Goal: Task Accomplishment & Management: Complete application form

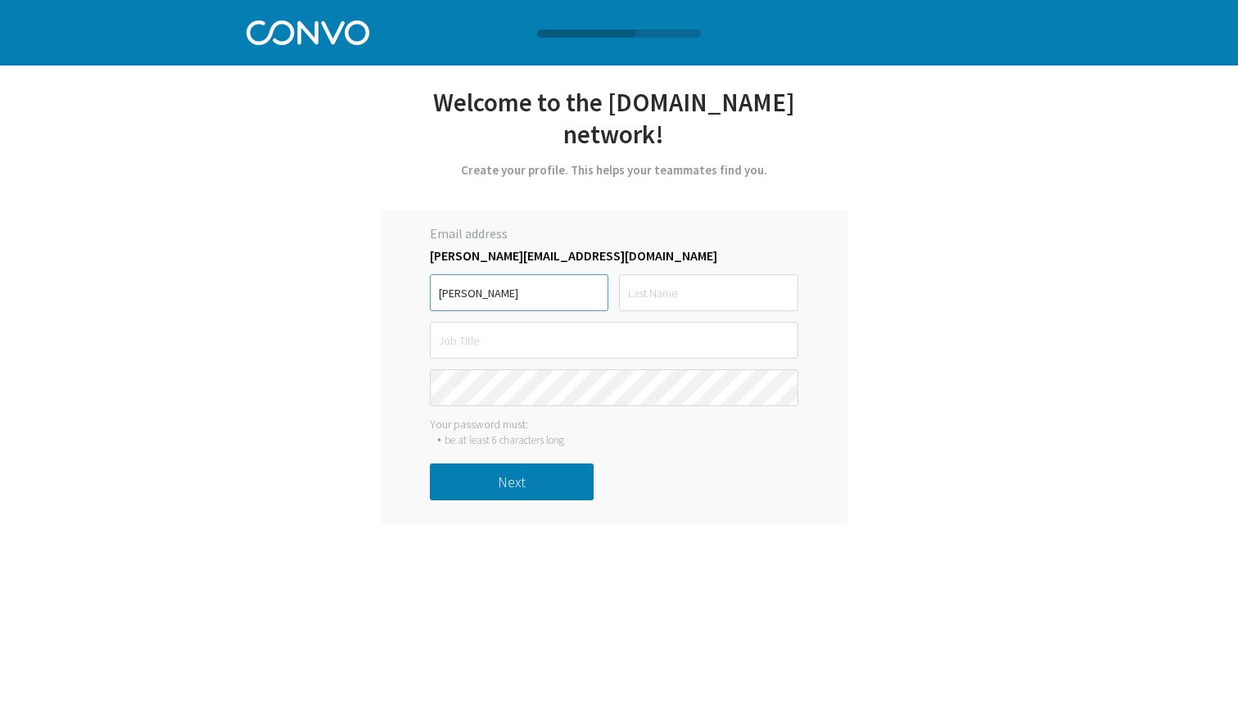
type input "[PERSON_NAME]"
type input "UK Country Manager"
click at [785, 391] on keeper-lock "Open Keeper Popup" at bounding box center [781, 388] width 20 height 20
click at [507, 488] on button "Next" at bounding box center [512, 482] width 164 height 37
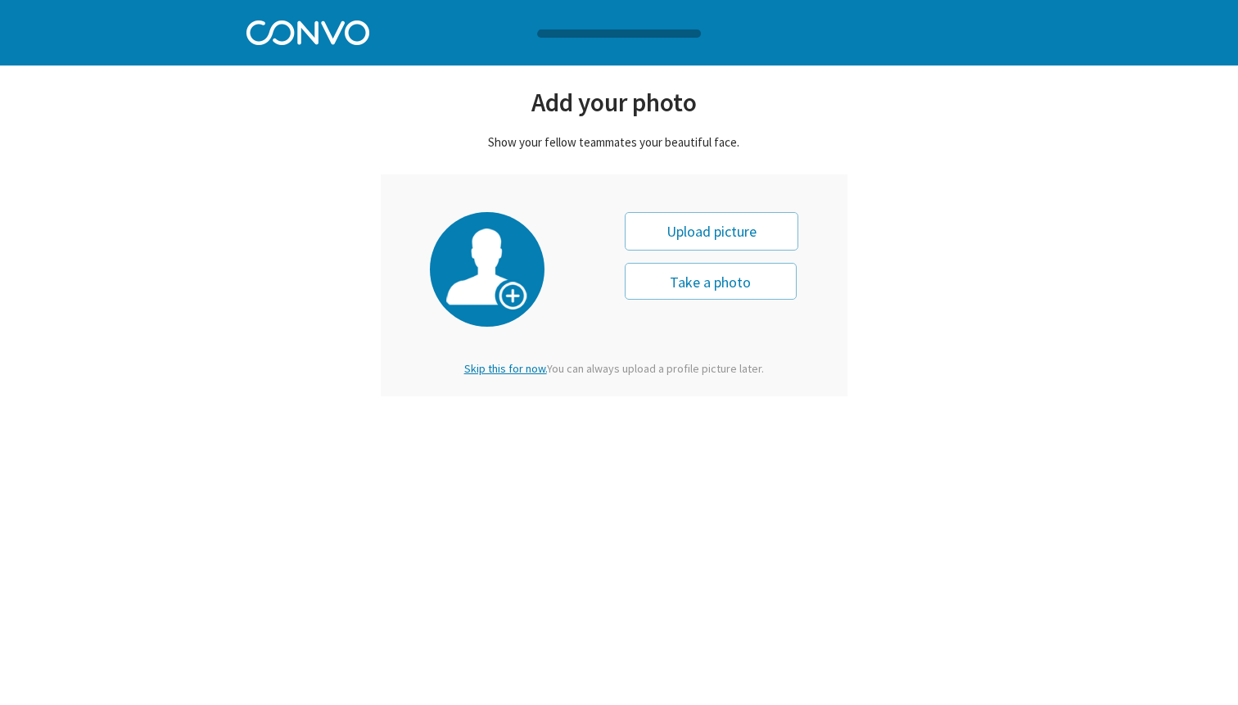
click at [714, 233] on div "Upload picture" at bounding box center [712, 231] width 174 height 38
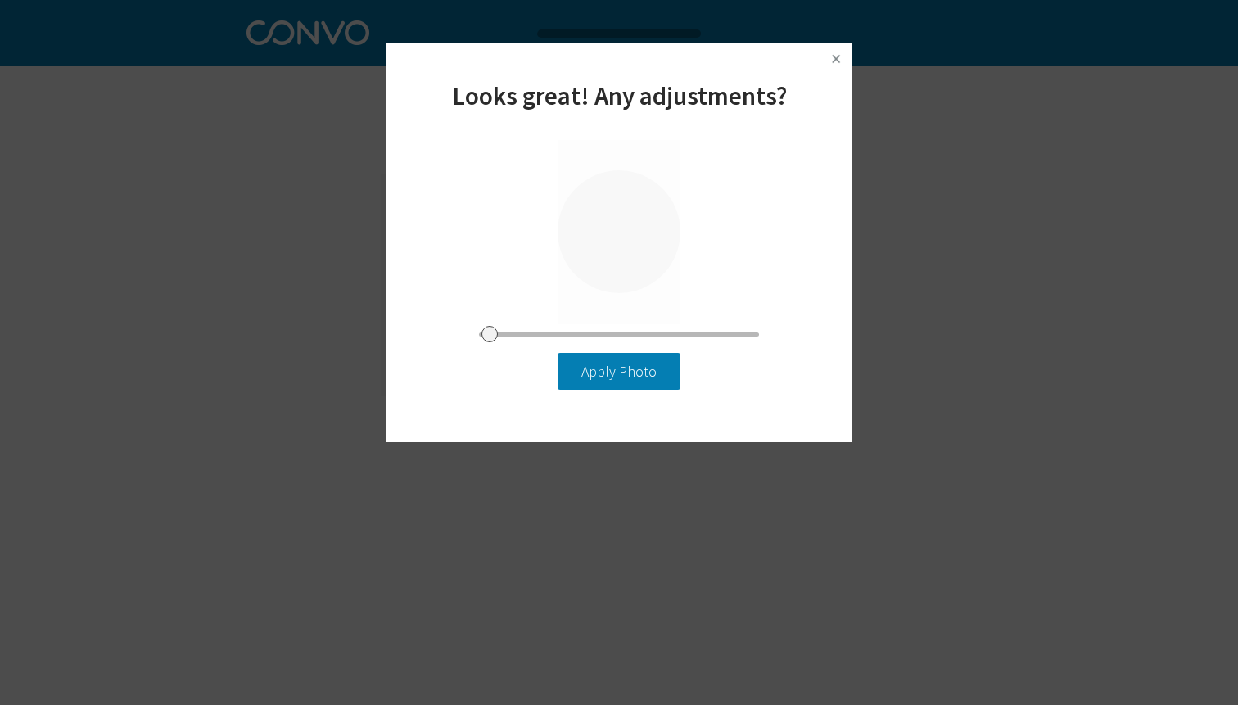
type input "0"
drag, startPoint x: 491, startPoint y: 331, endPoint x: 403, endPoint y: 319, distance: 88.4
click at [479, 333] on input "range" at bounding box center [619, 335] width 280 height 4
click at [640, 378] on button "Apply Photo" at bounding box center [619, 371] width 123 height 37
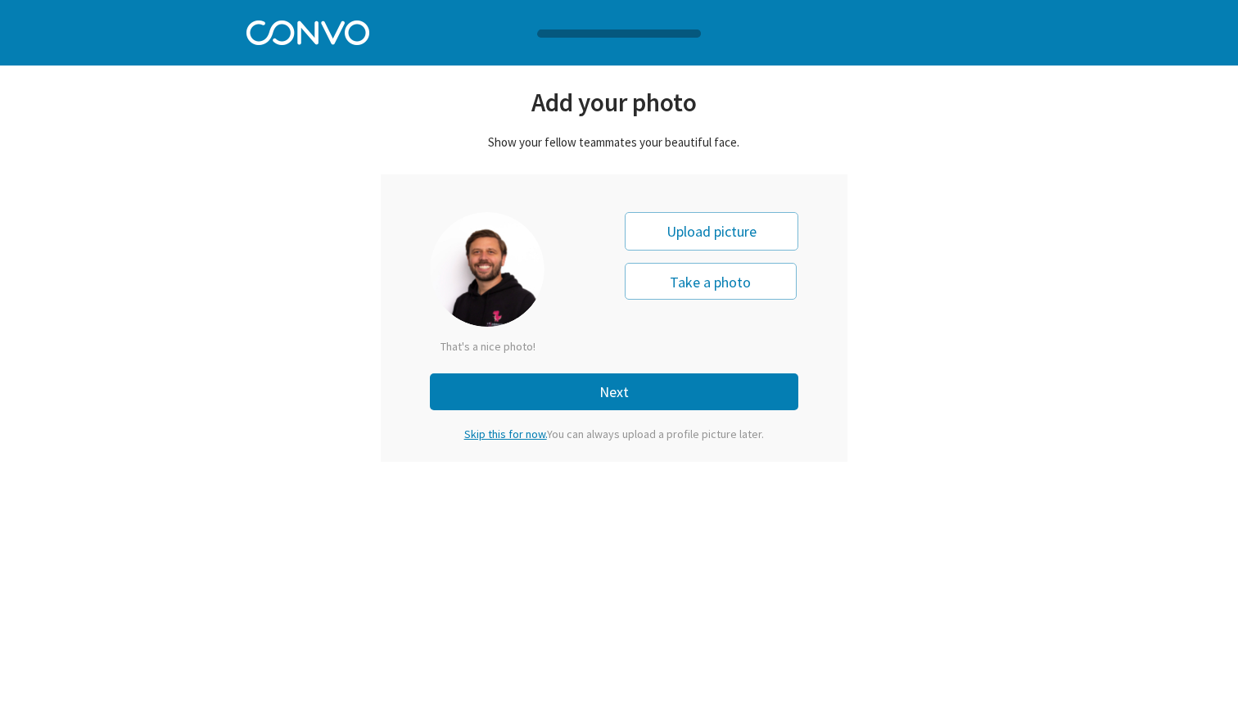
click at [617, 381] on button "Next" at bounding box center [614, 392] width 369 height 37
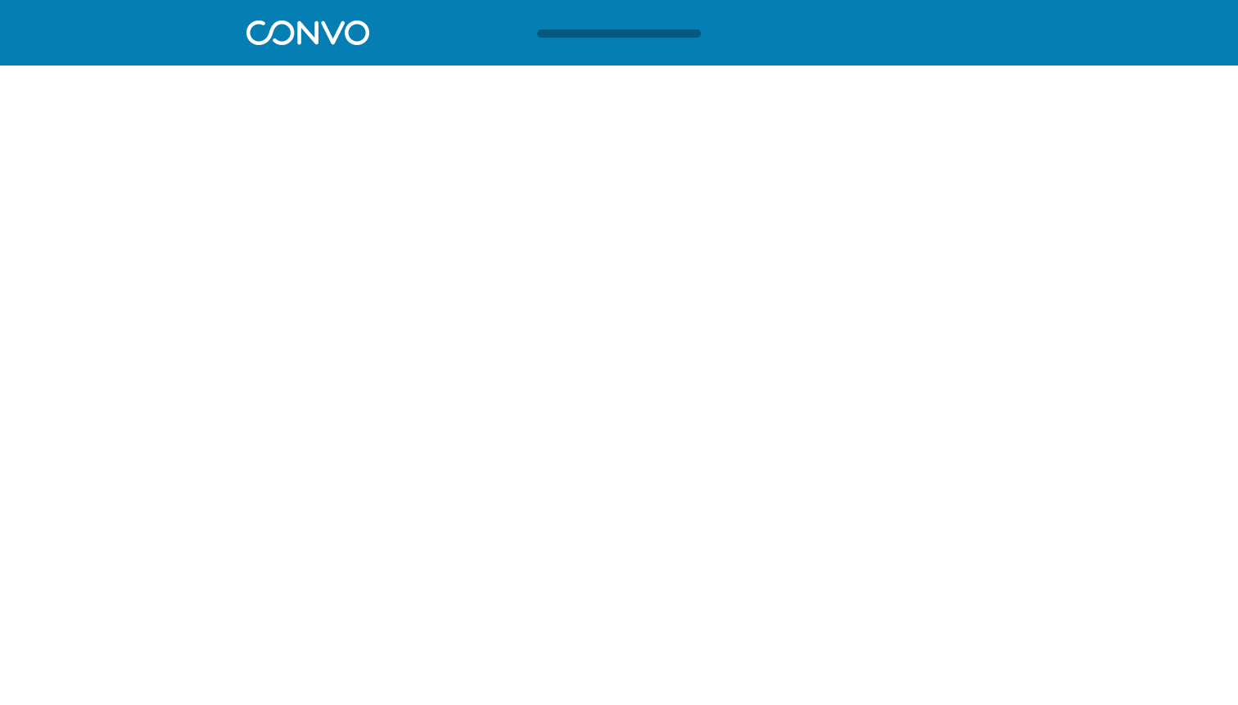
click at [624, 32] on div at bounding box center [701, 33] width 333 height 8
click at [722, 79] on html "Log in Pricing Security Apps Contact Sales Careers 1 1 1 Let’s get started with…" at bounding box center [619, 39] width 1238 height 79
click at [584, 44] on div at bounding box center [619, 32] width 778 height 65
